Goal: Navigation & Orientation: Find specific page/section

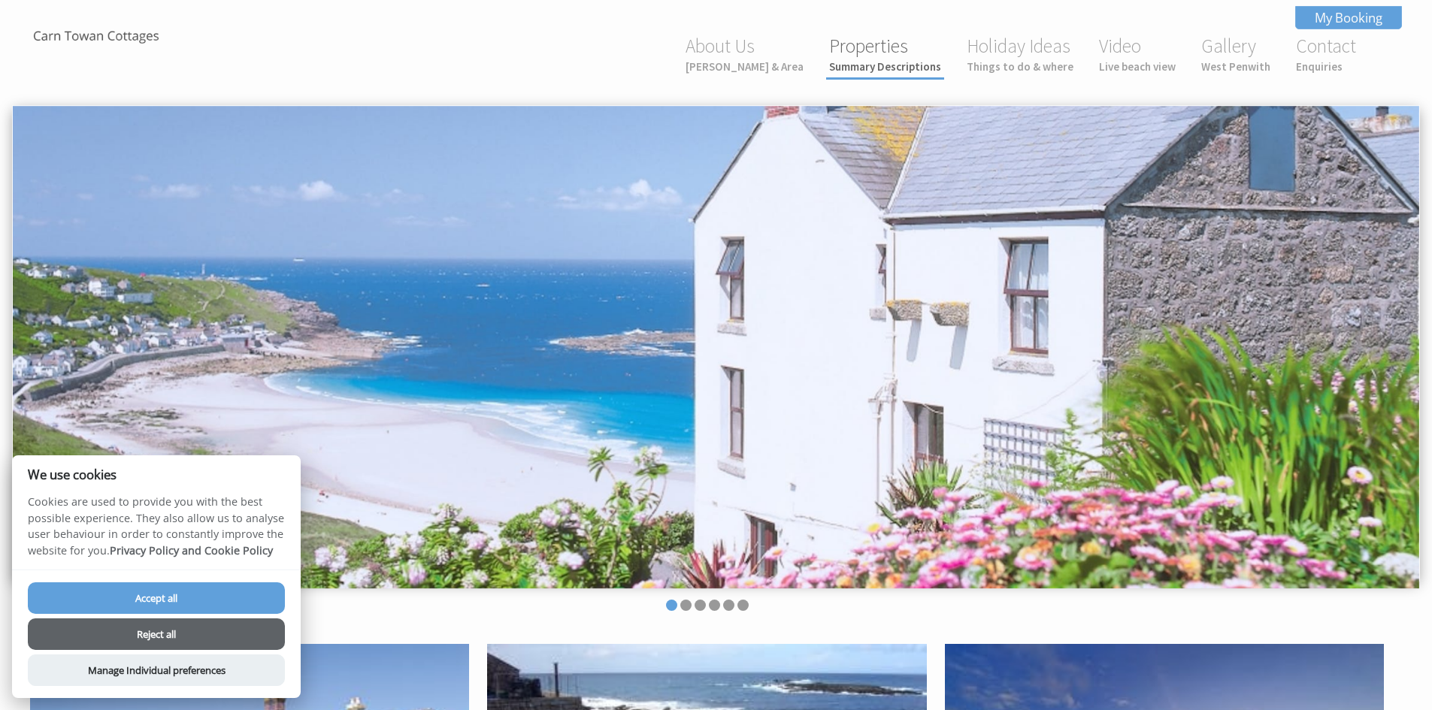
click at [893, 57] on link "Properties Summary Descriptions" at bounding box center [885, 54] width 112 height 40
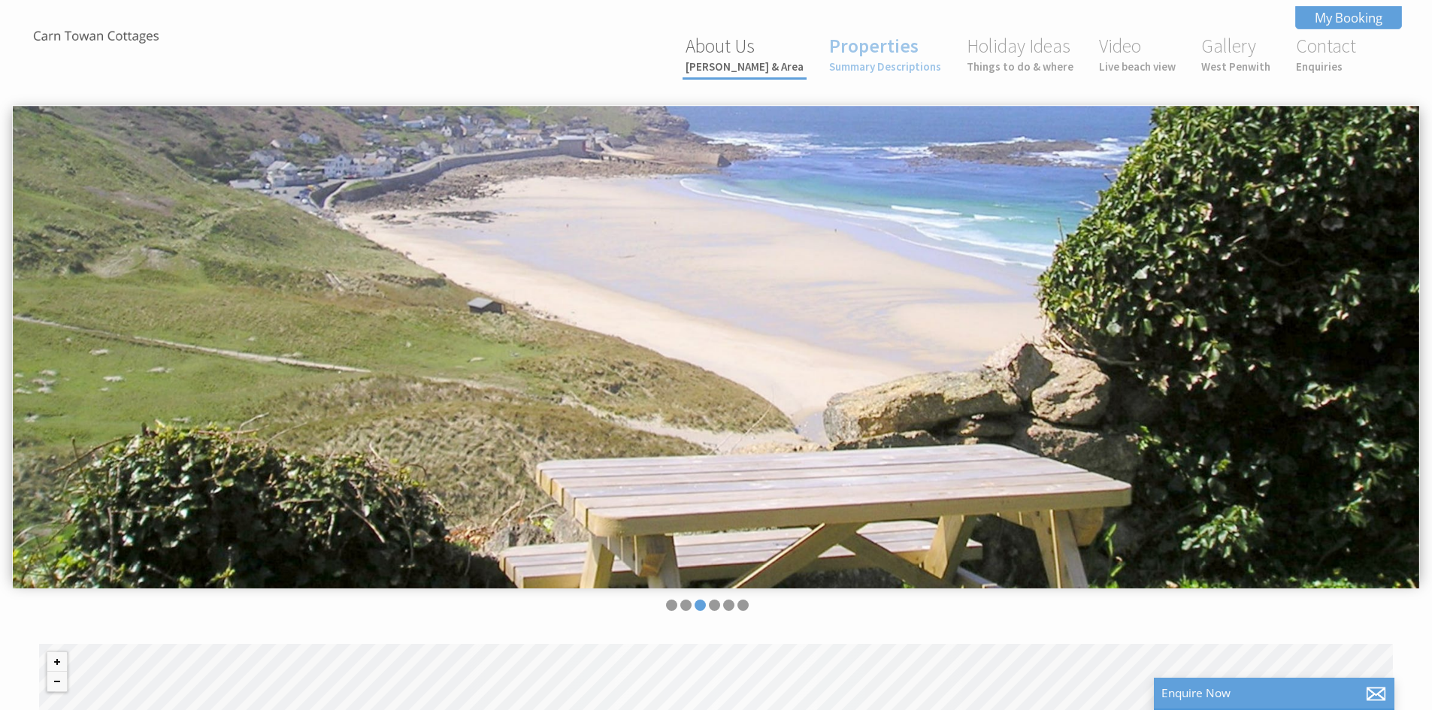
click at [773, 61] on small "[PERSON_NAME] & Area" at bounding box center [744, 66] width 118 height 14
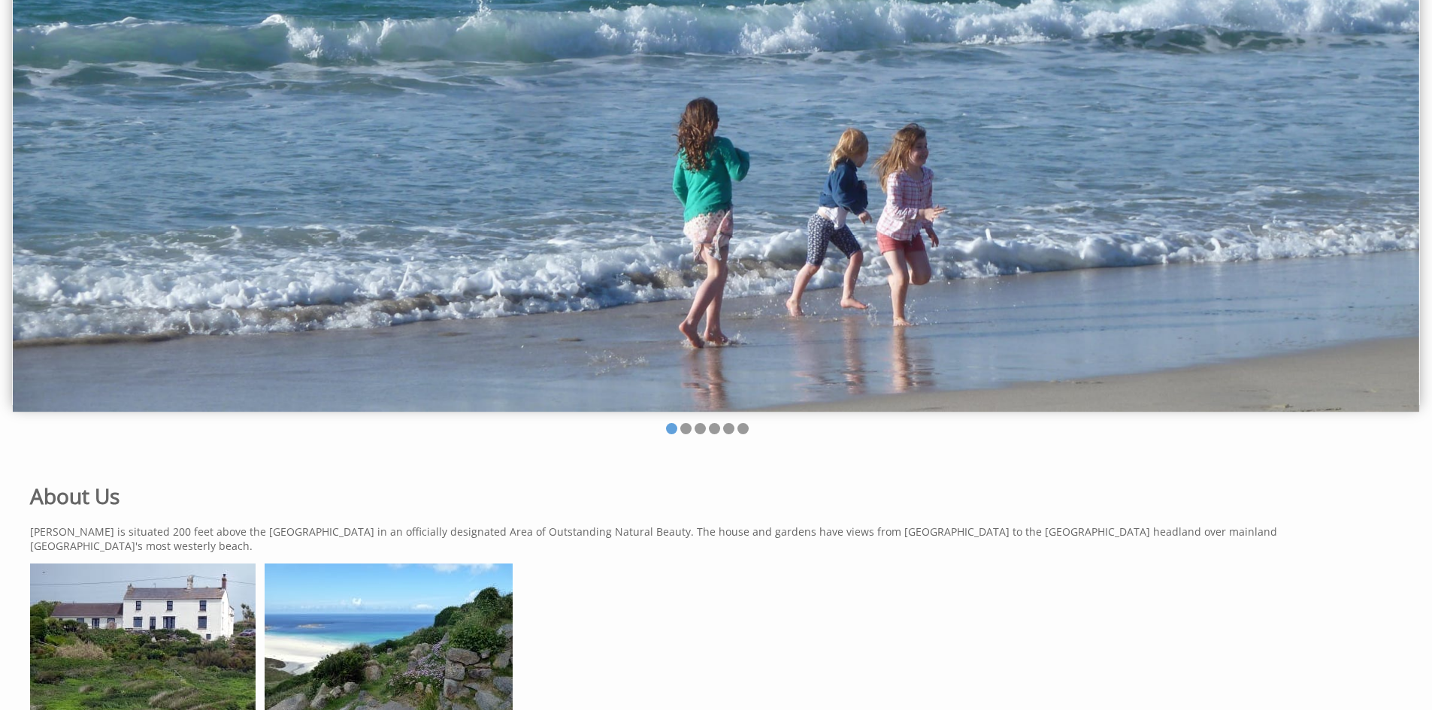
scroll to position [225, 0]
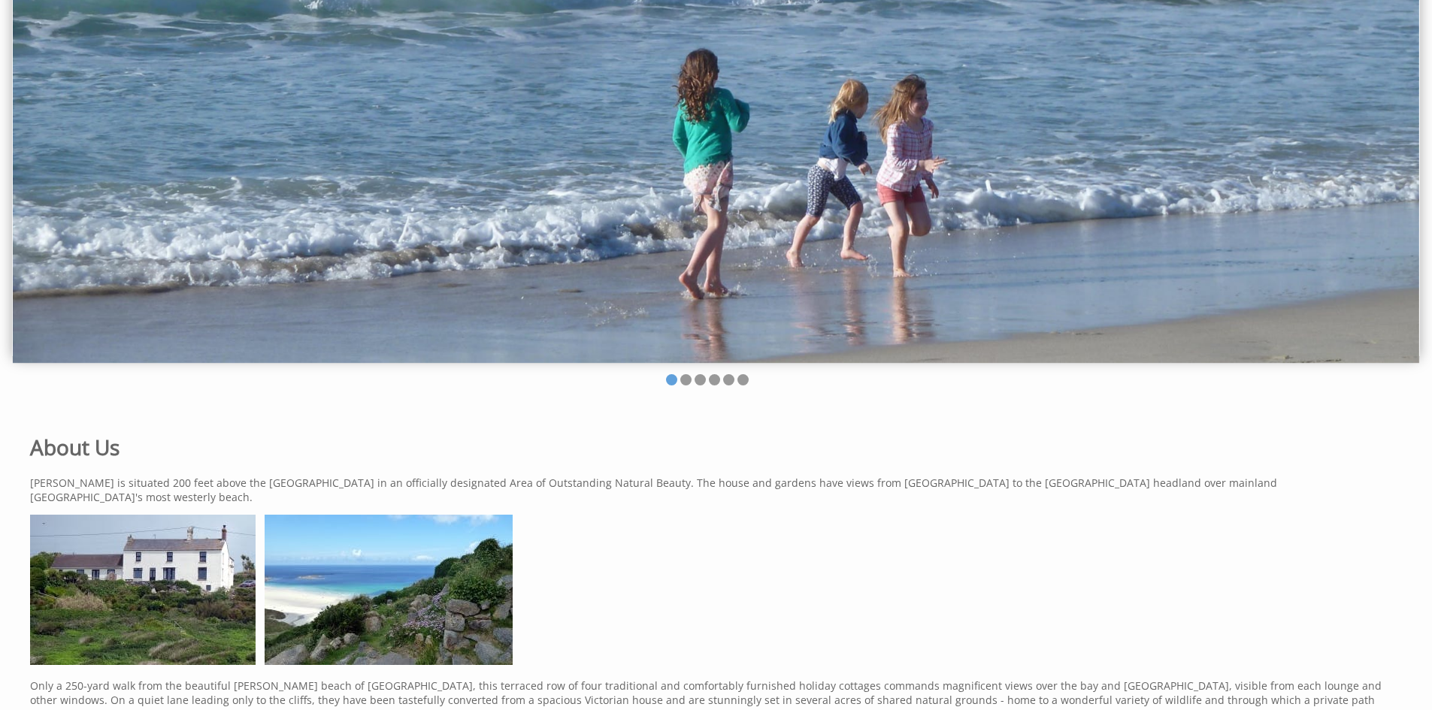
click at [421, 609] on img at bounding box center [389, 590] width 248 height 150
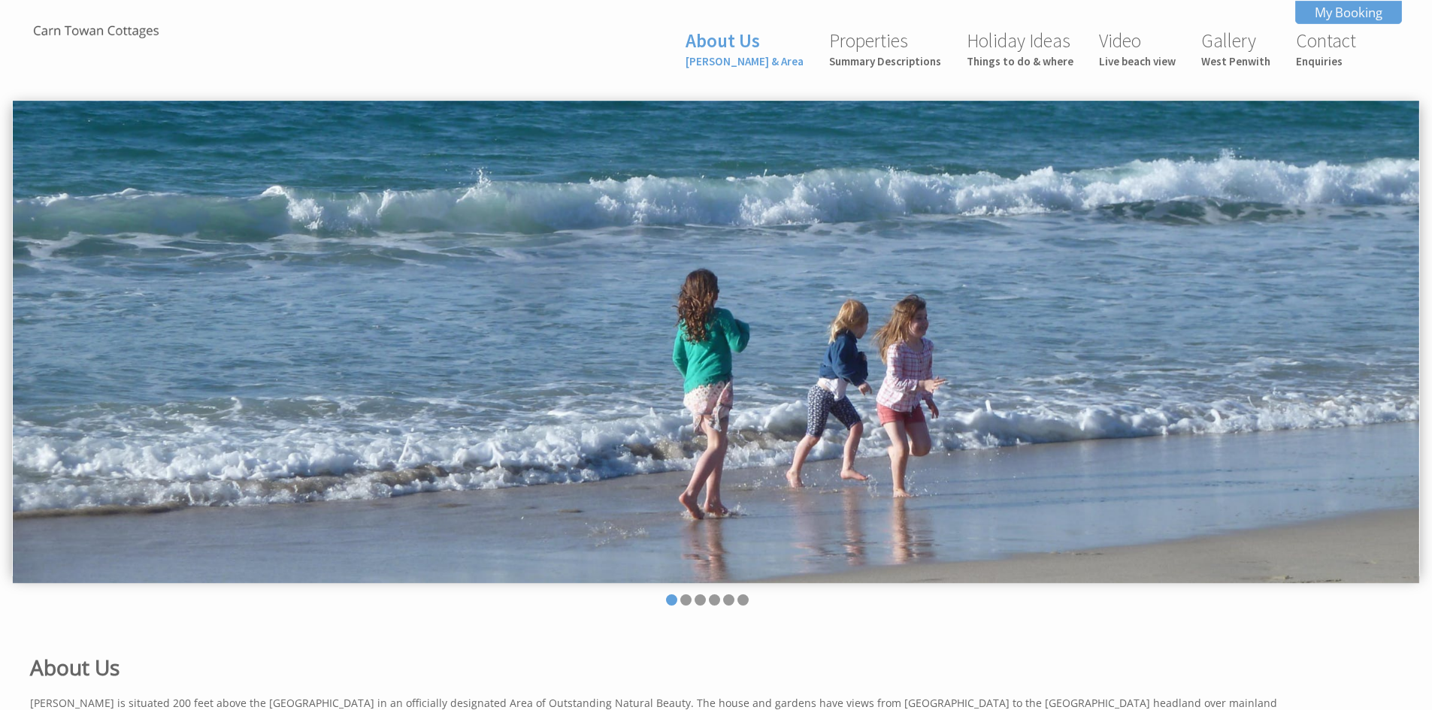
scroll to position [0, 0]
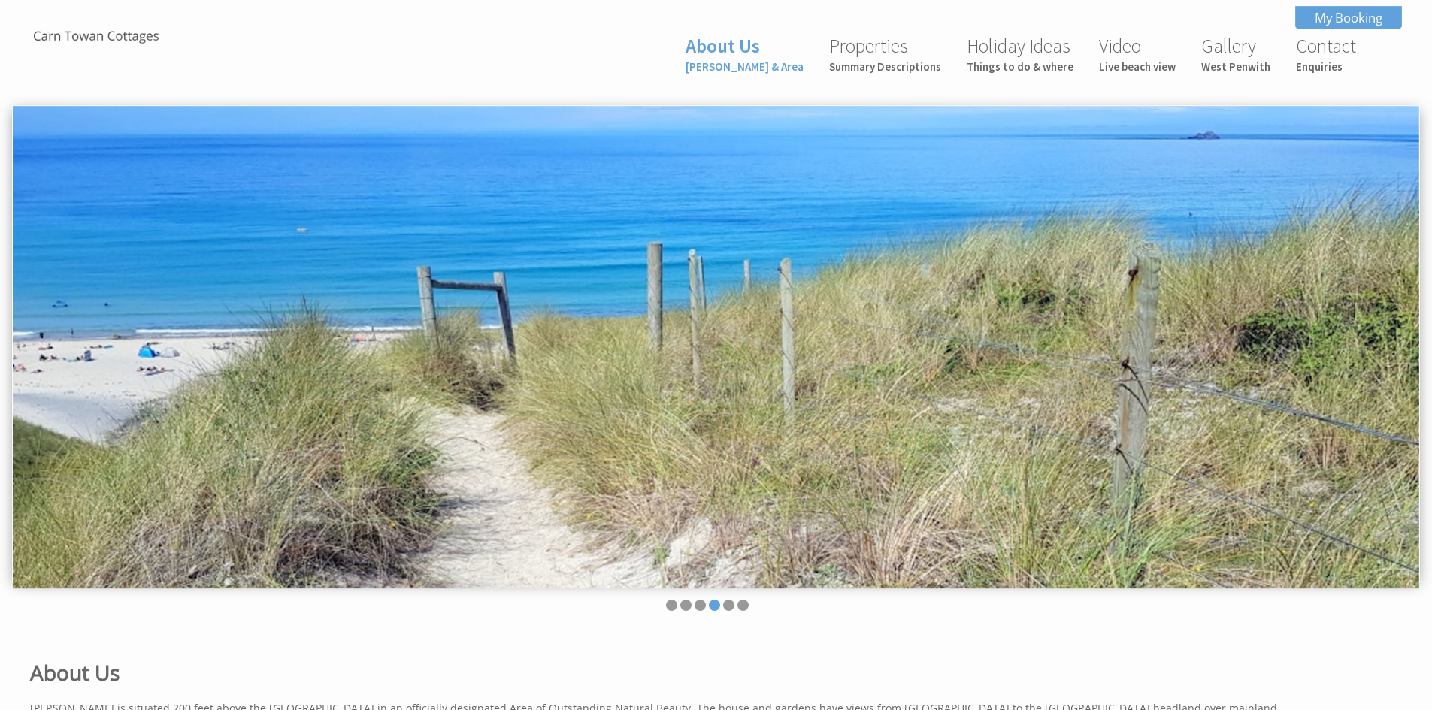
click at [1233, 369] on img at bounding box center [716, 347] width 1406 height 482
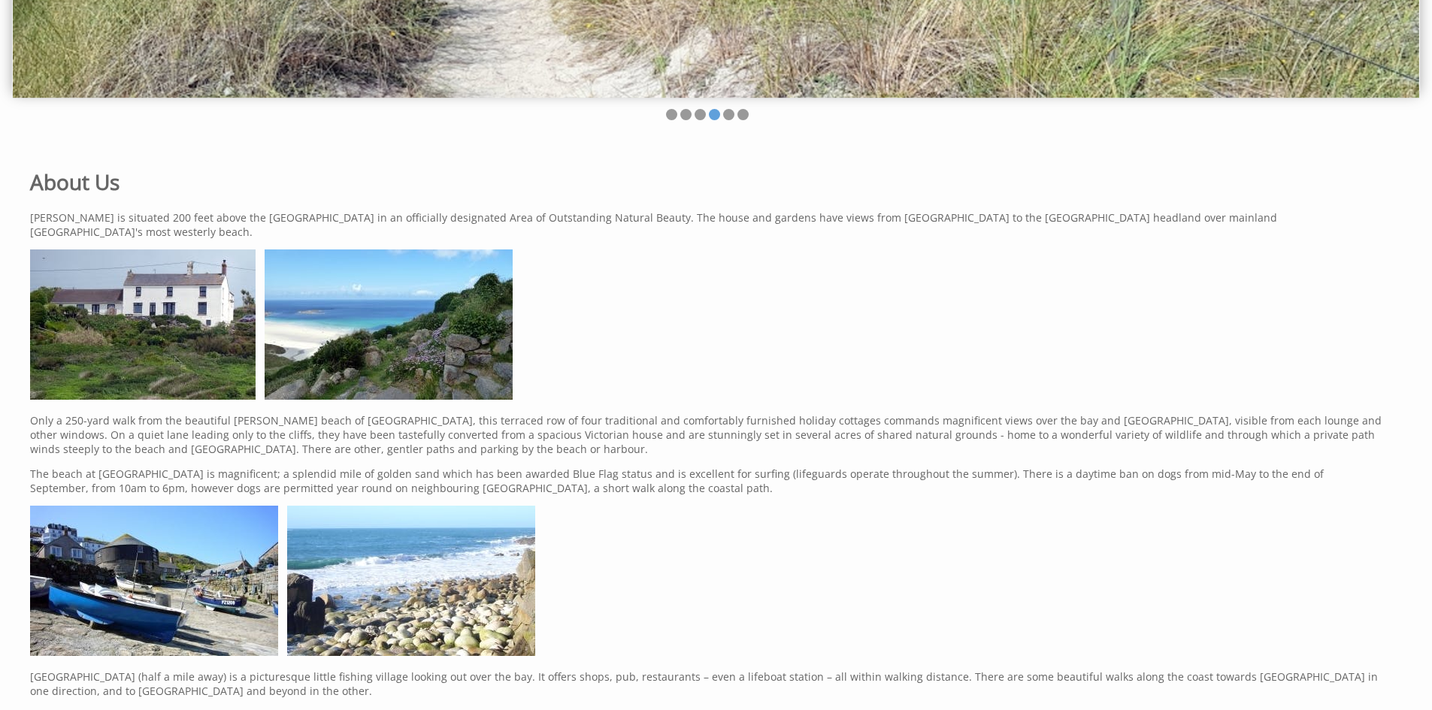
scroll to position [232, 0]
